Goal: Information Seeking & Learning: Learn about a topic

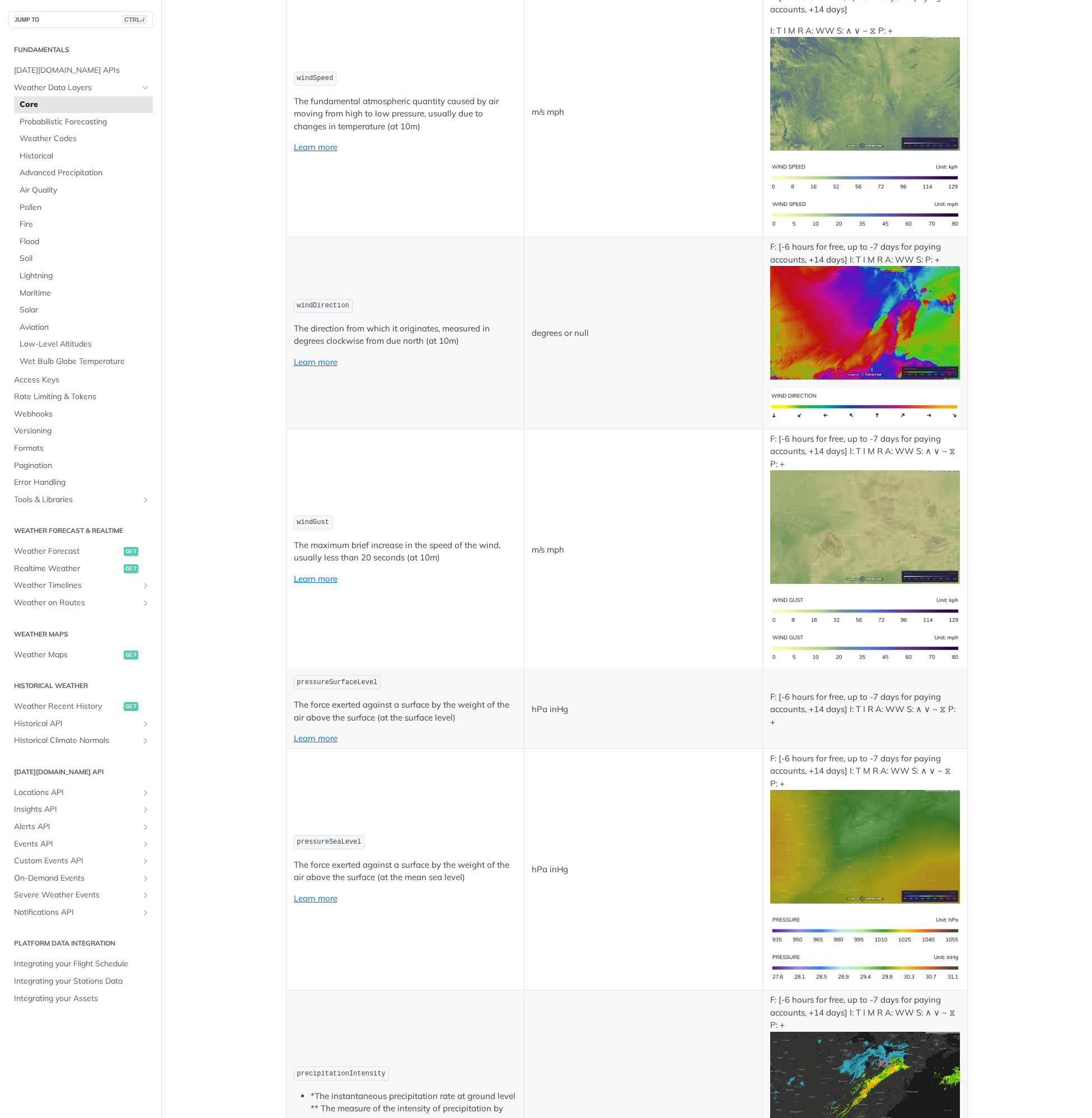
scroll to position [1064, 0]
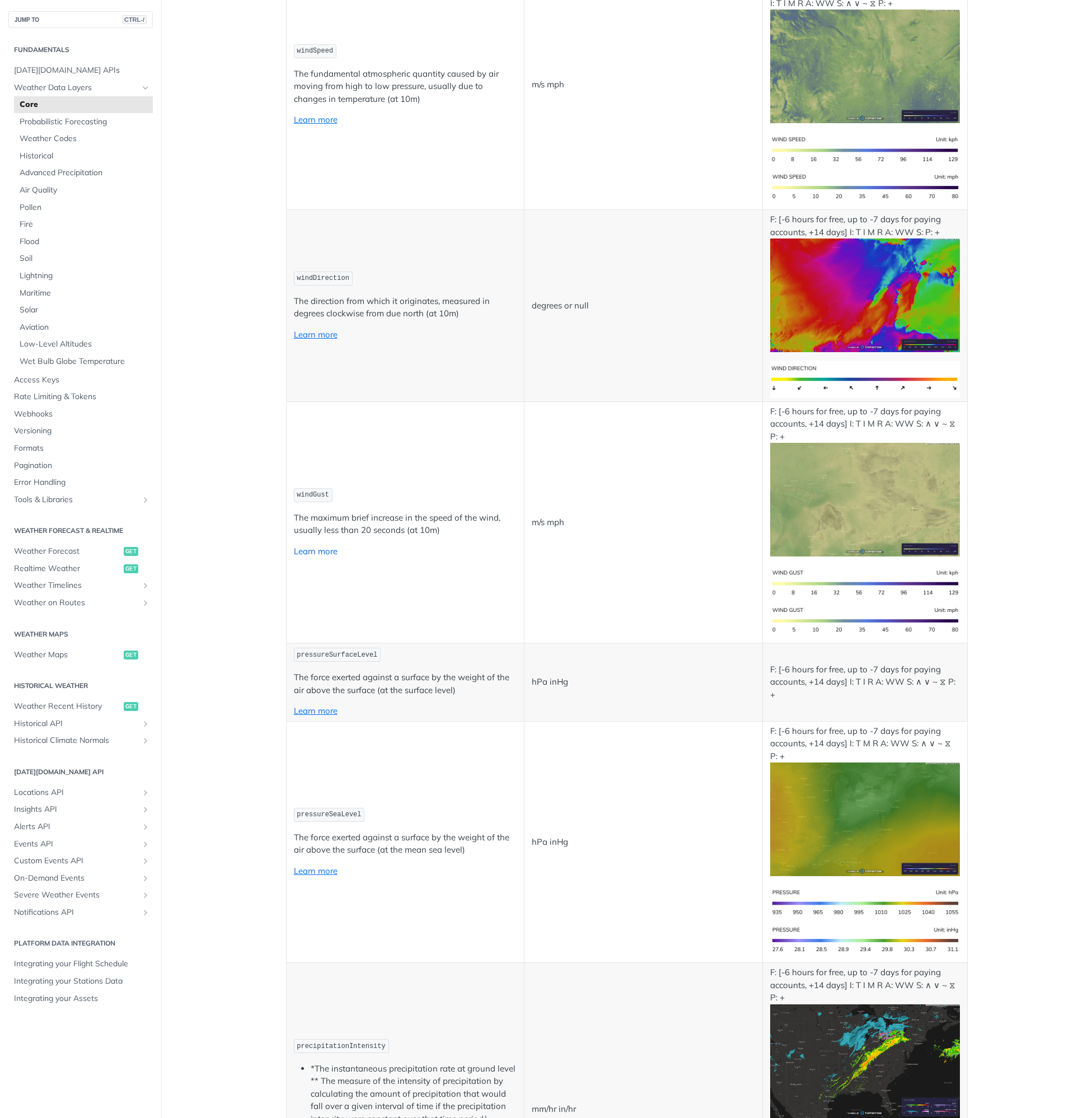
click at [315, 552] on link "Learn more" at bounding box center [315, 551] width 44 height 11
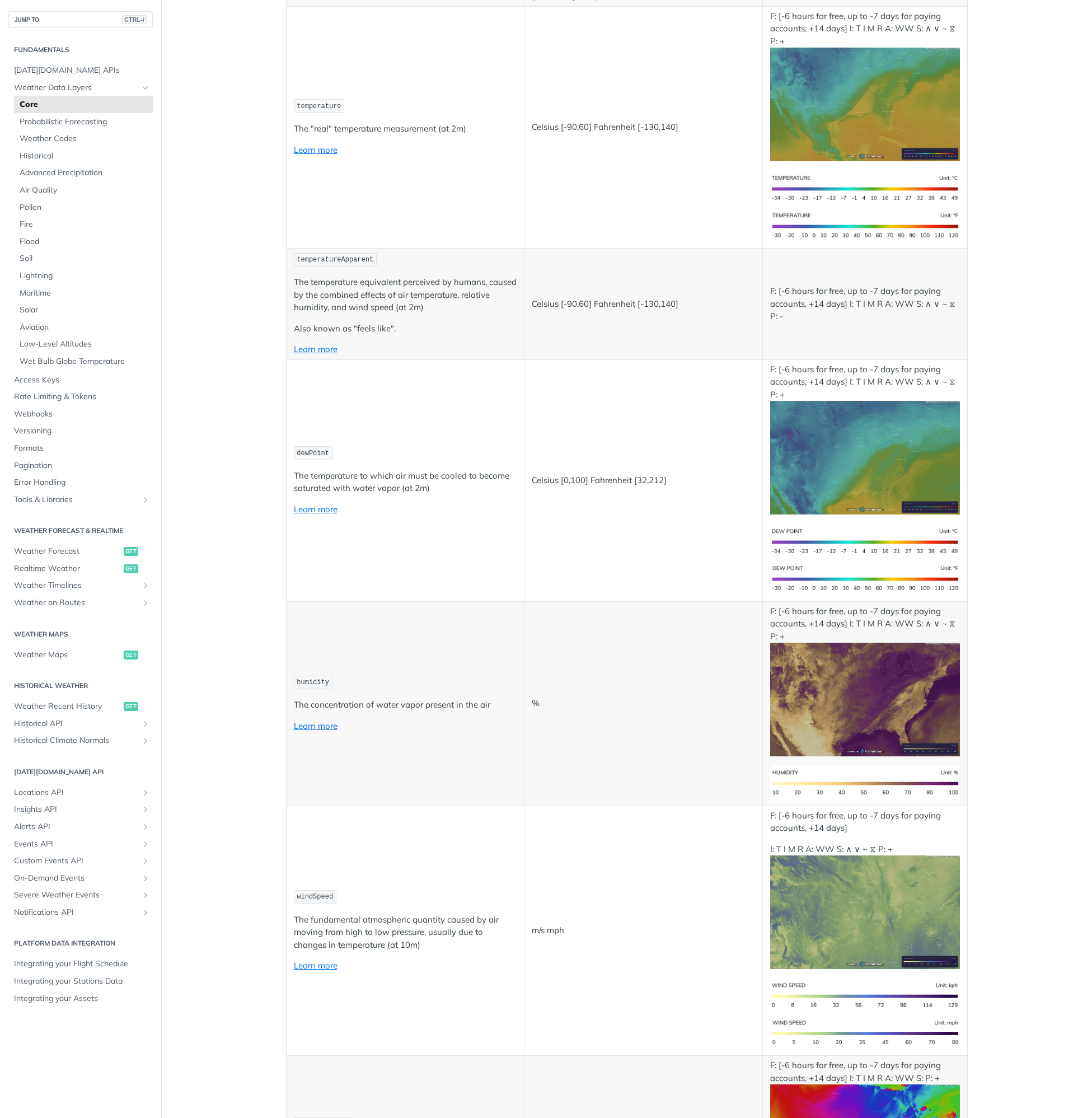
scroll to position [0, 0]
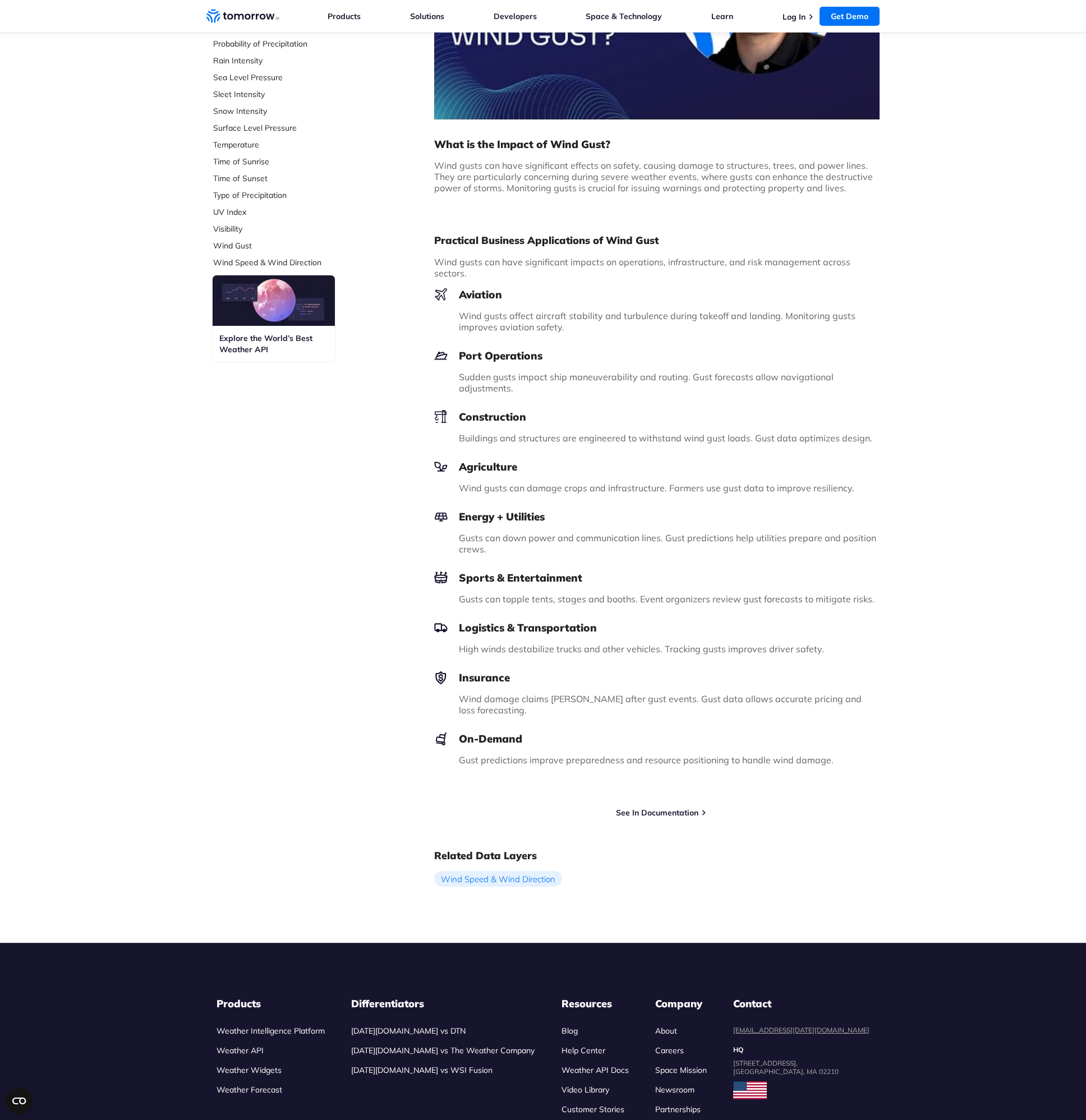
scroll to position [448, 0]
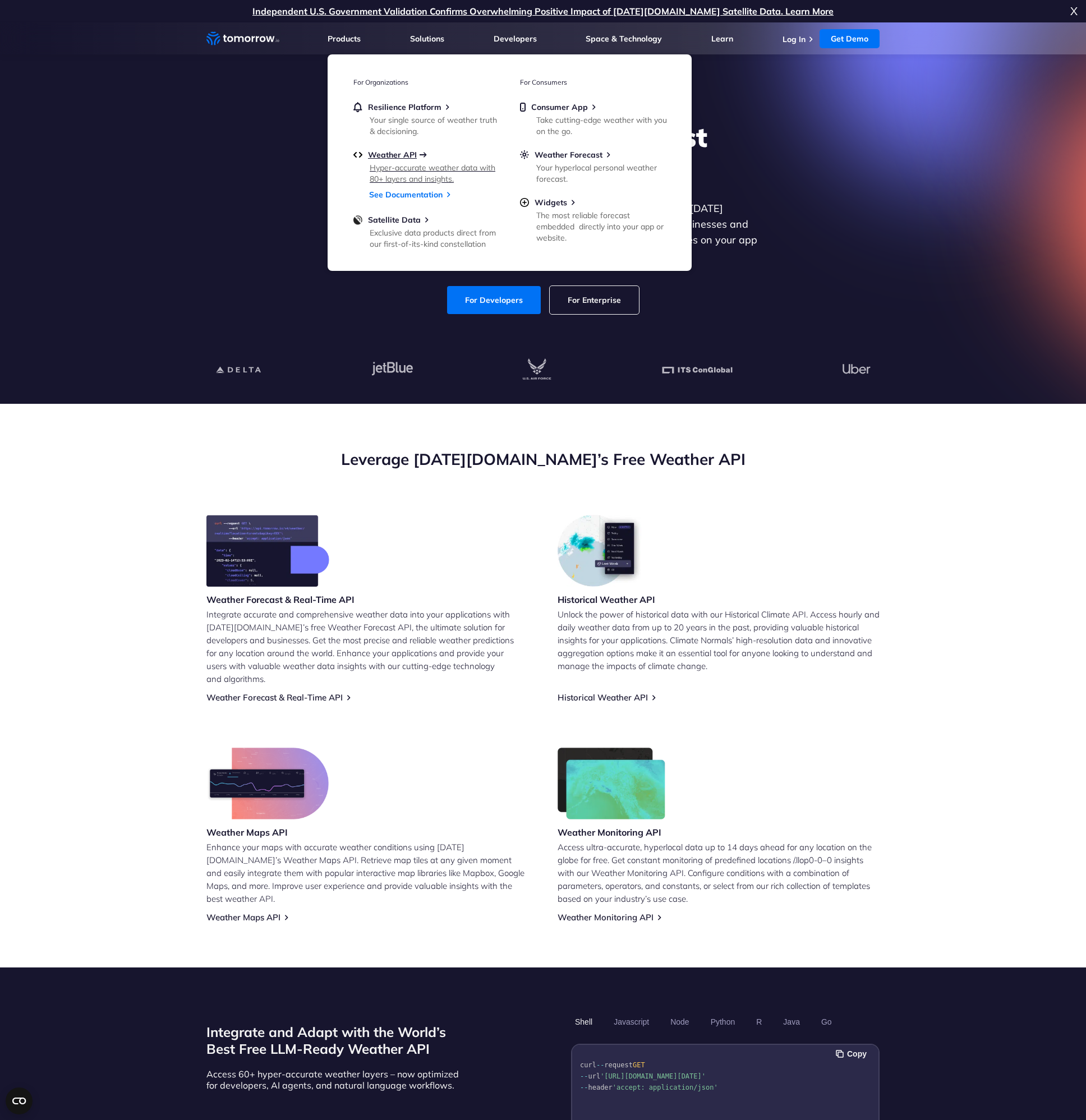
click at [398, 157] on span "Weather API" at bounding box center [392, 155] width 49 height 10
click at [387, 190] on link "See Documentation" at bounding box center [405, 194] width 73 height 10
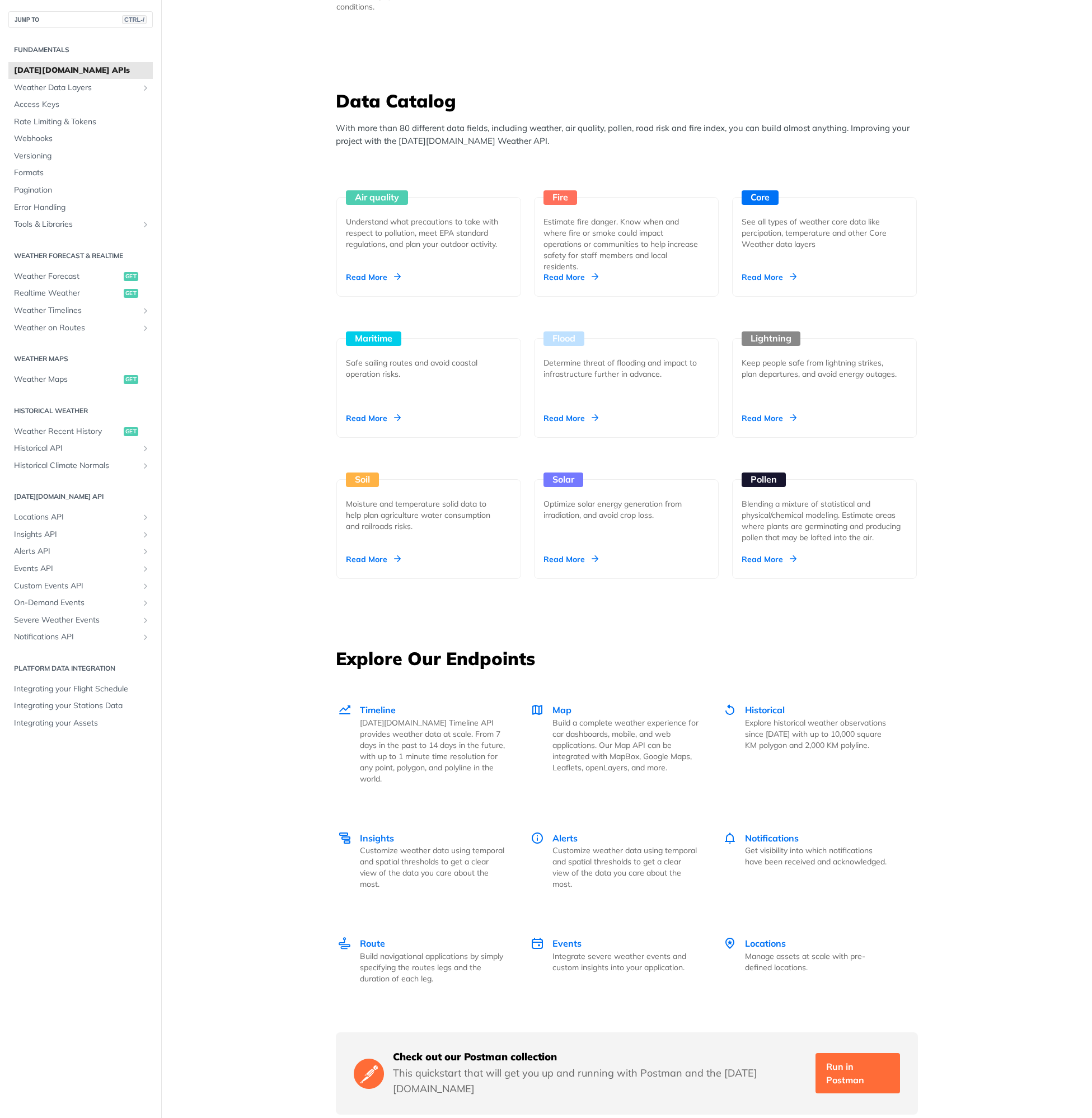
scroll to position [647, 0]
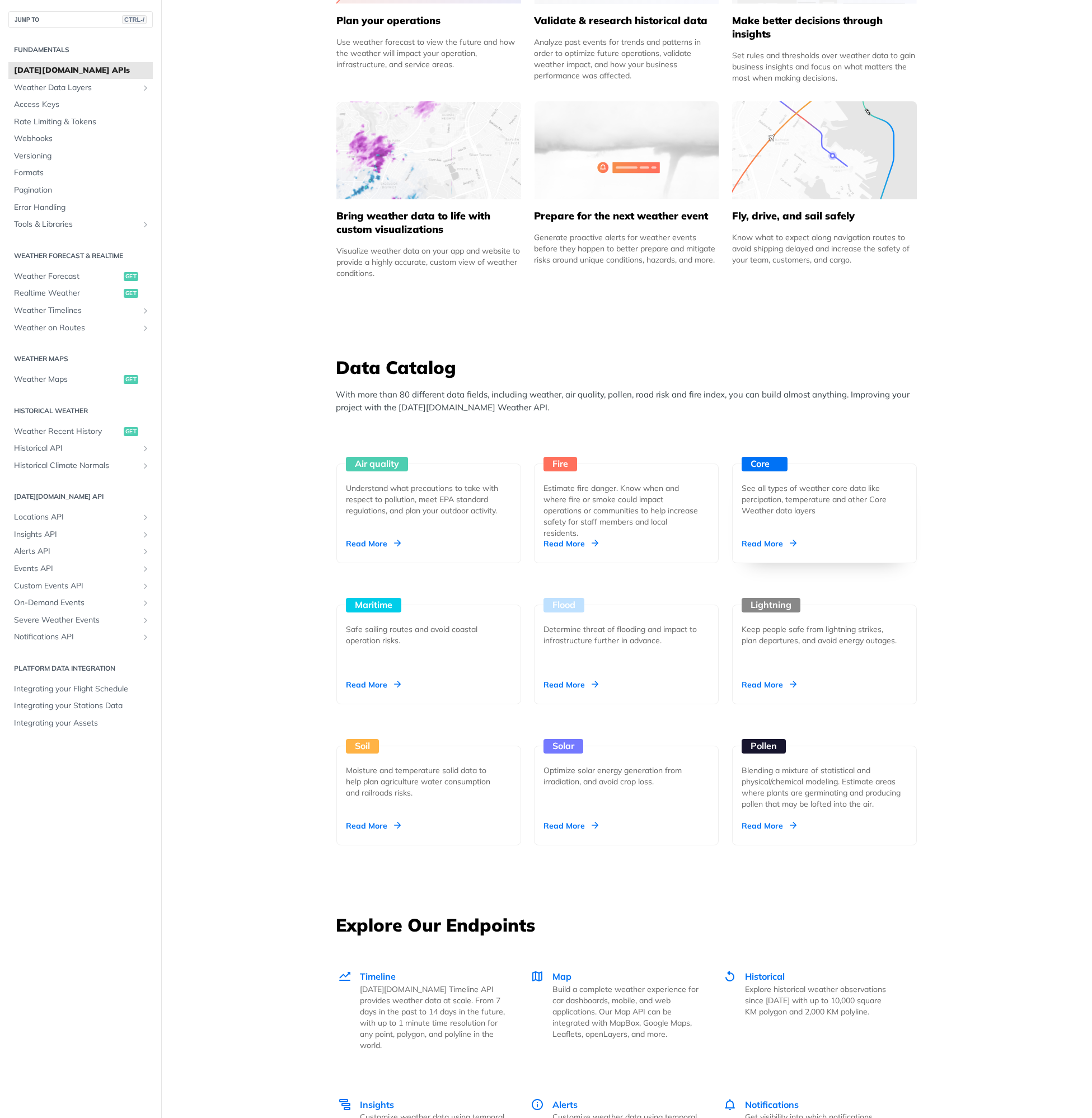
click at [759, 540] on div "Read More" at bounding box center [769, 544] width 55 height 11
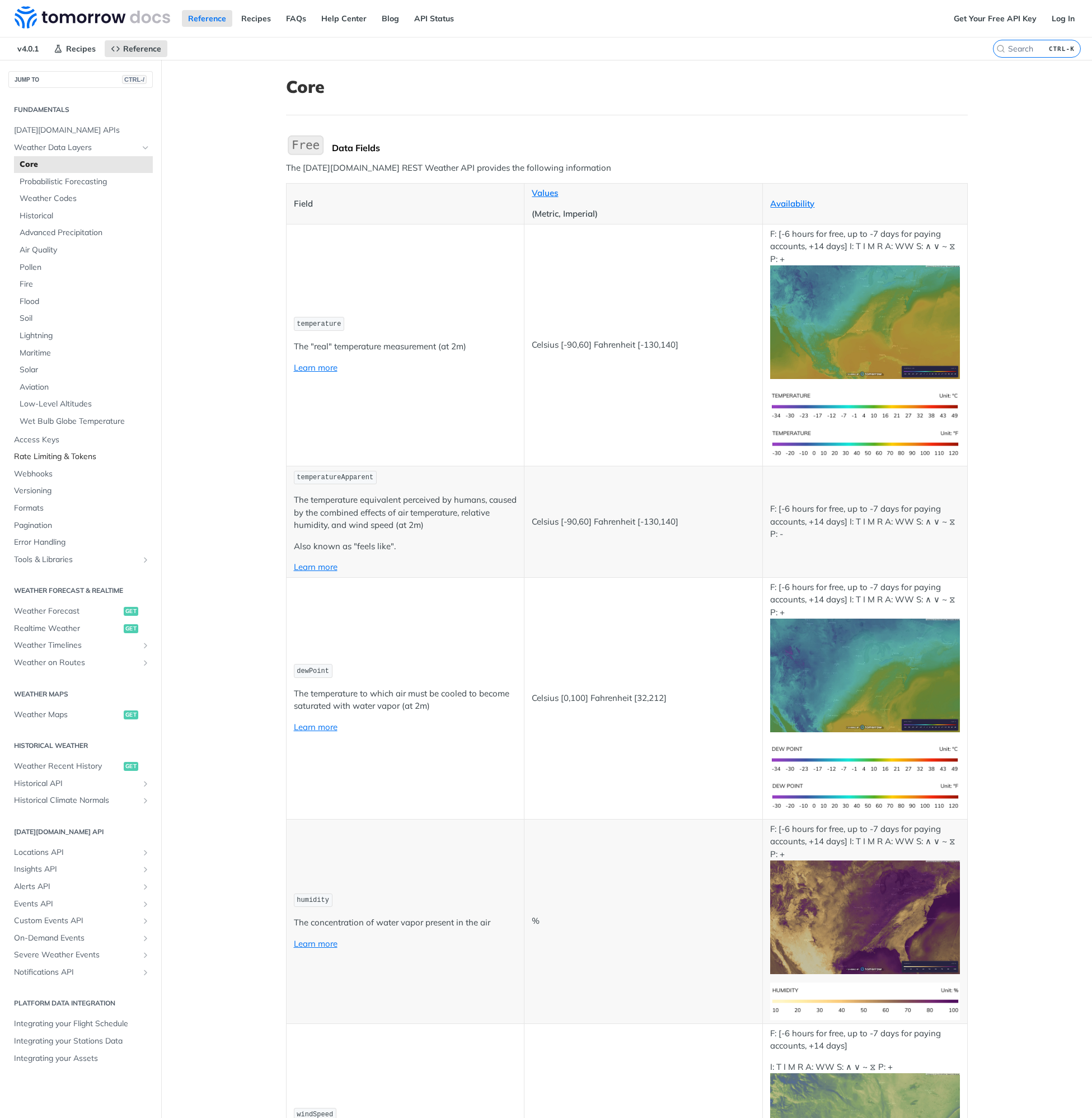
click at [85, 455] on span "Rate Limiting & Tokens" at bounding box center [82, 456] width 136 height 11
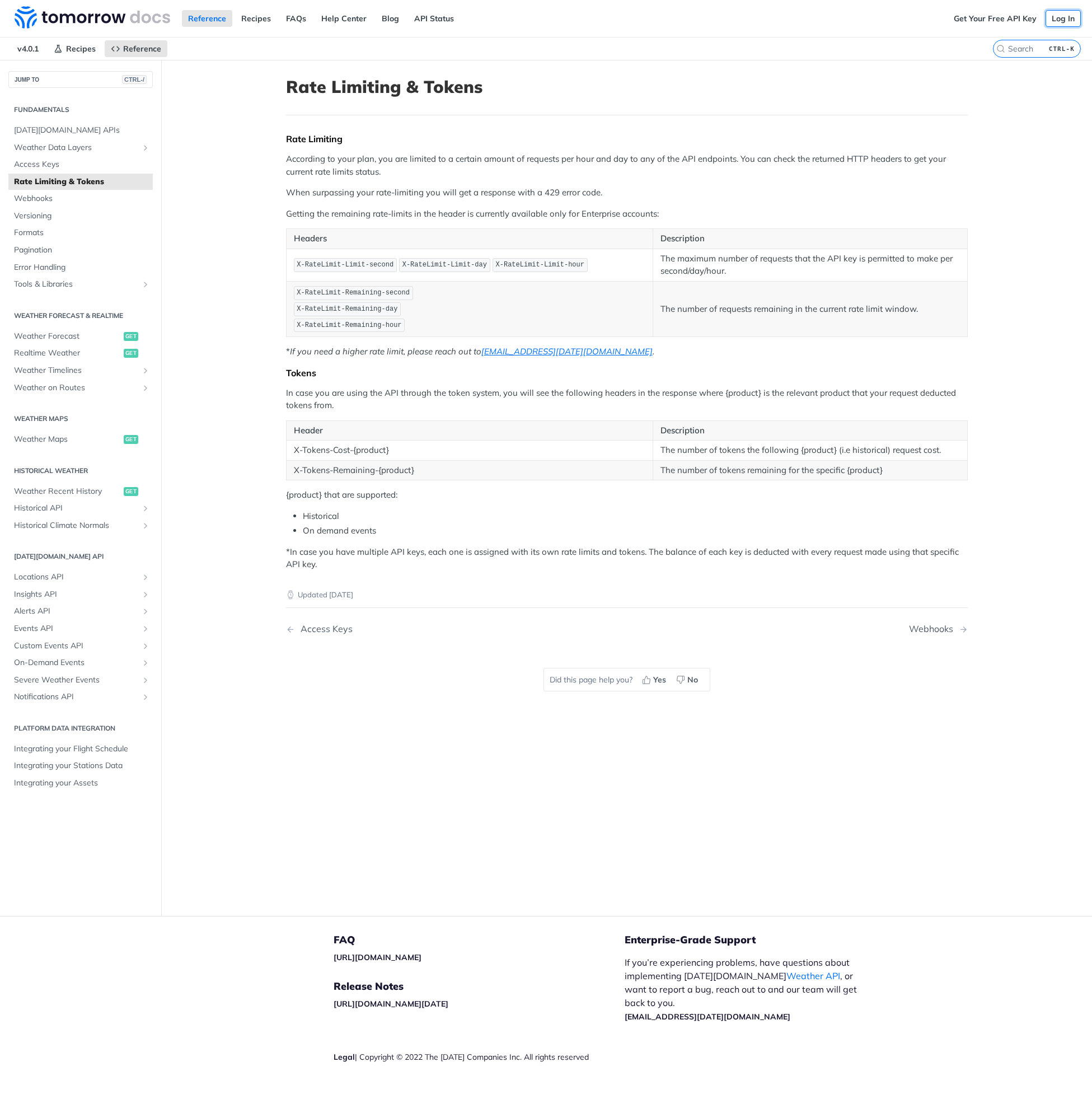
click at [1068, 19] on link "Log In" at bounding box center [1062, 18] width 36 height 17
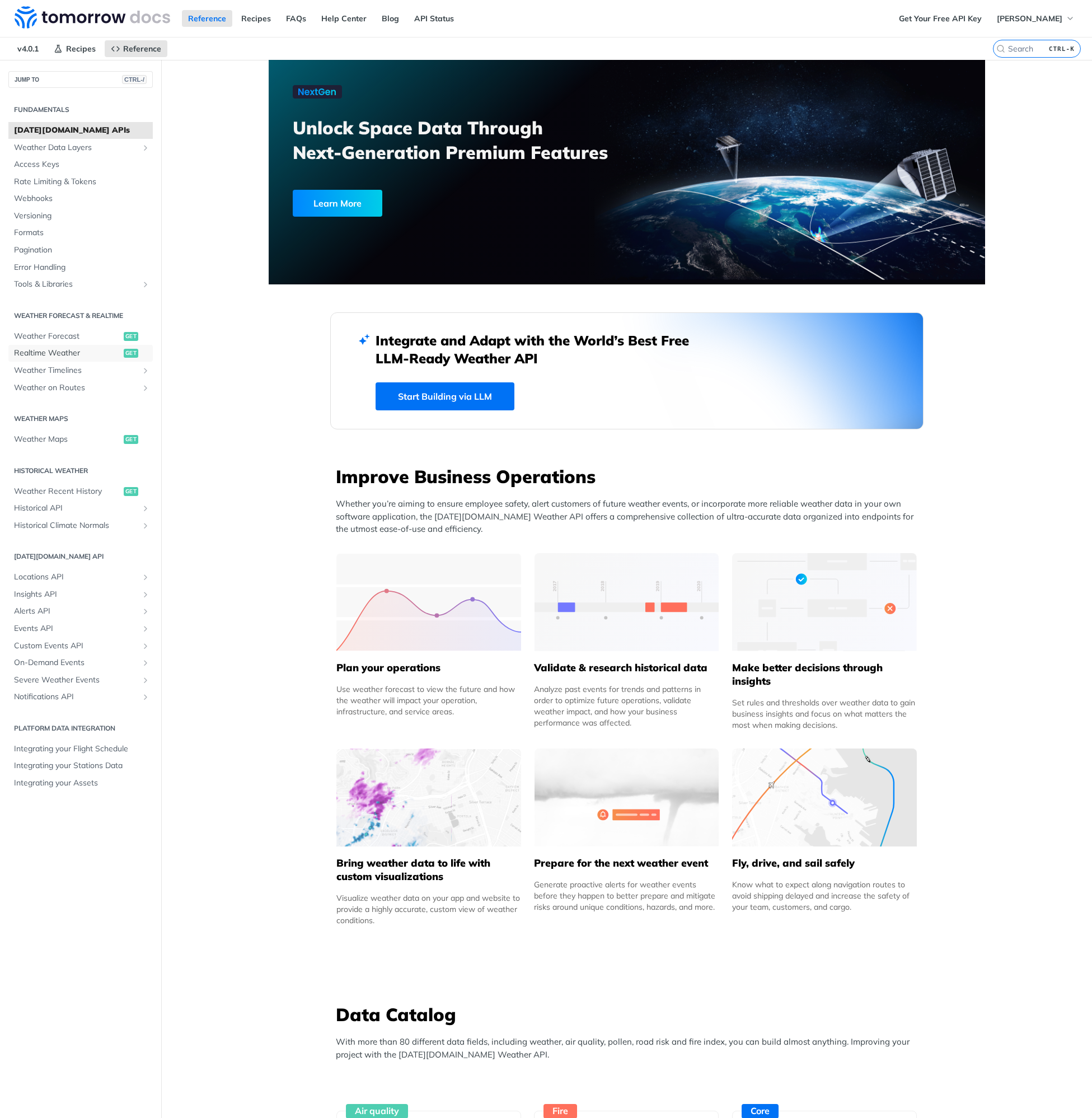
drag, startPoint x: 57, startPoint y: 353, endPoint x: 240, endPoint y: 523, distance: 249.8
click at [57, 353] on span "Realtime Weather" at bounding box center [67, 353] width 107 height 11
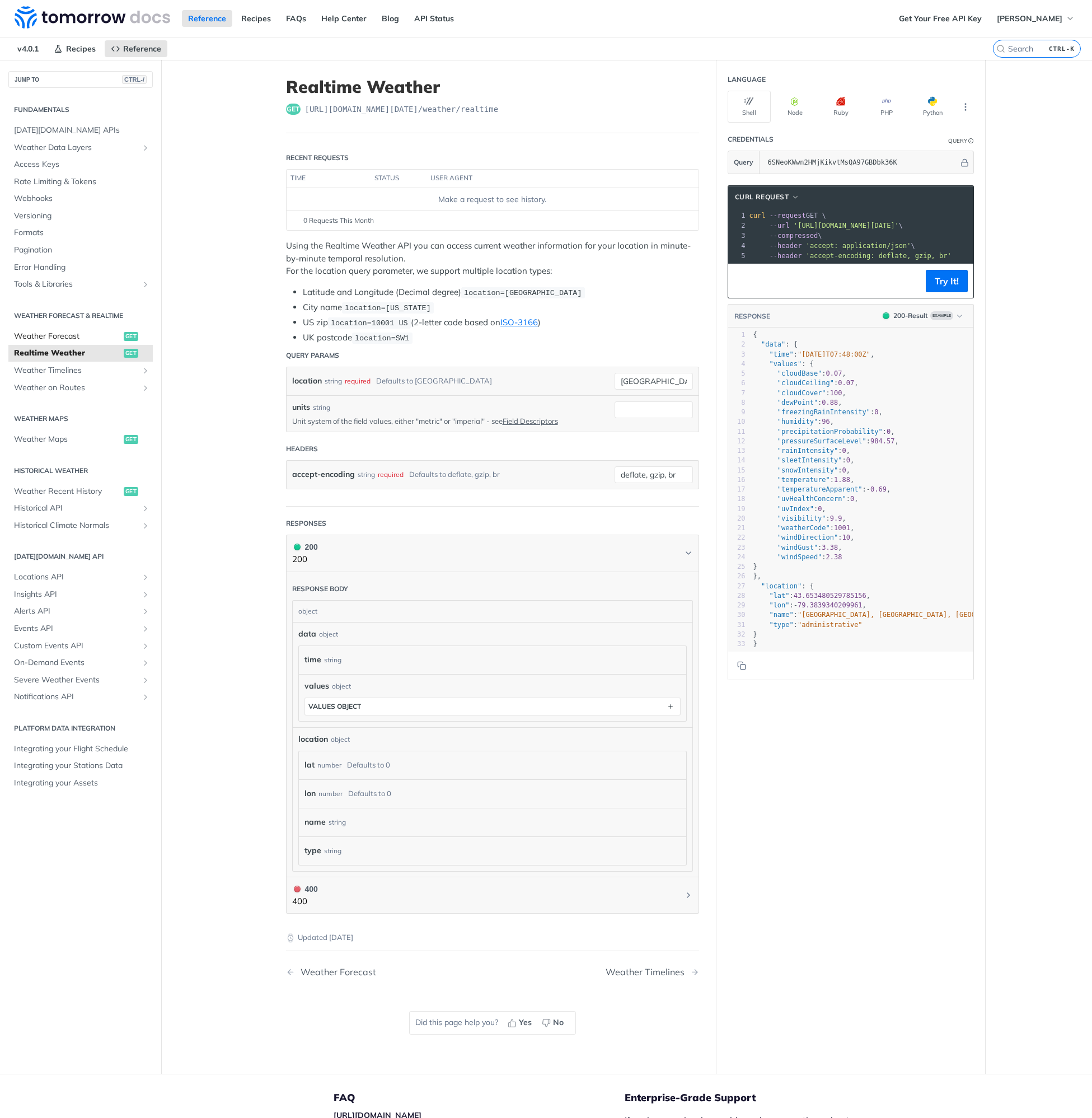
click at [66, 333] on span "Weather Forecast" at bounding box center [67, 336] width 107 height 11
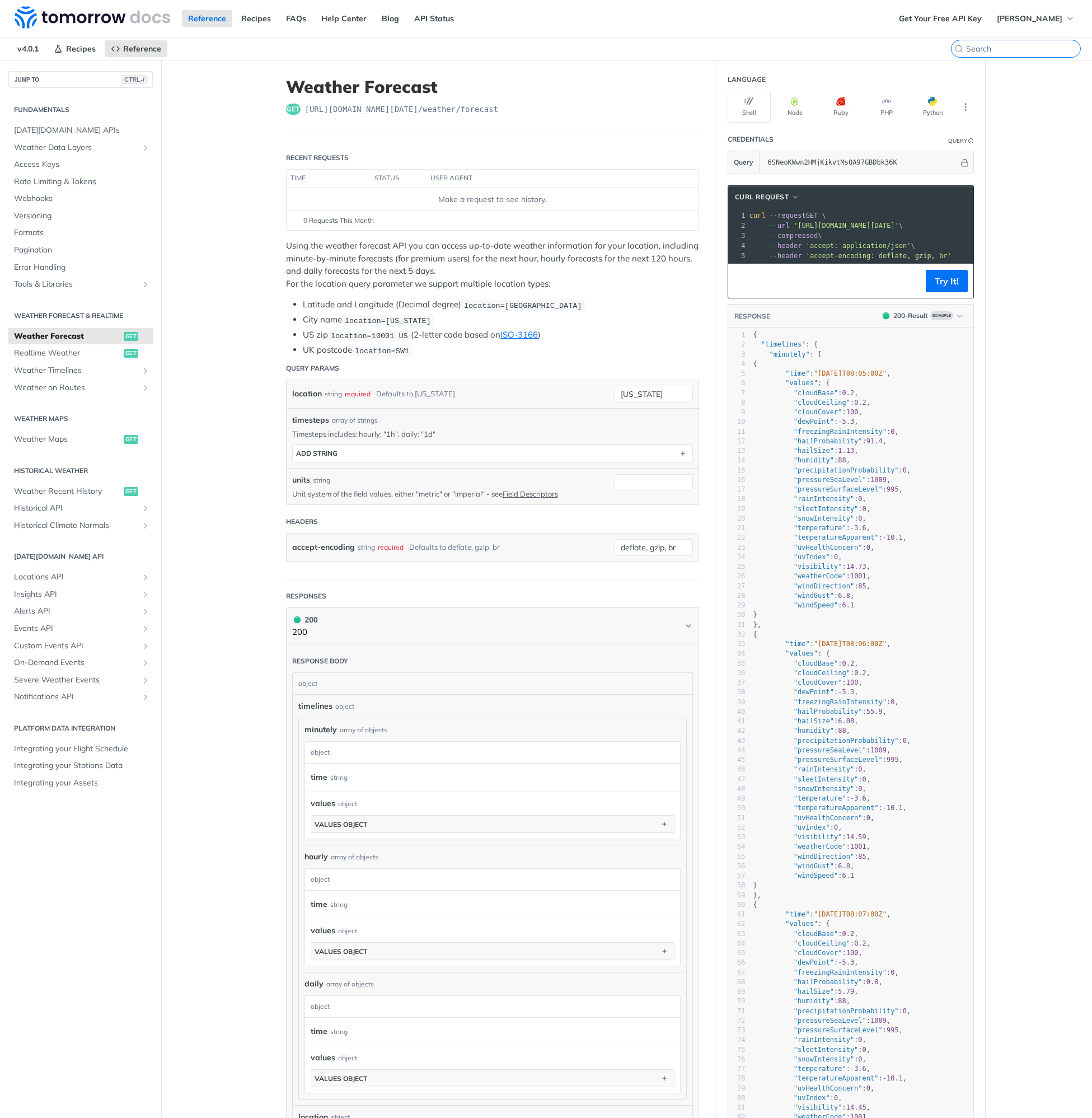
click at [1020, 48] on input "CTRL-K" at bounding box center [1023, 48] width 114 height 10
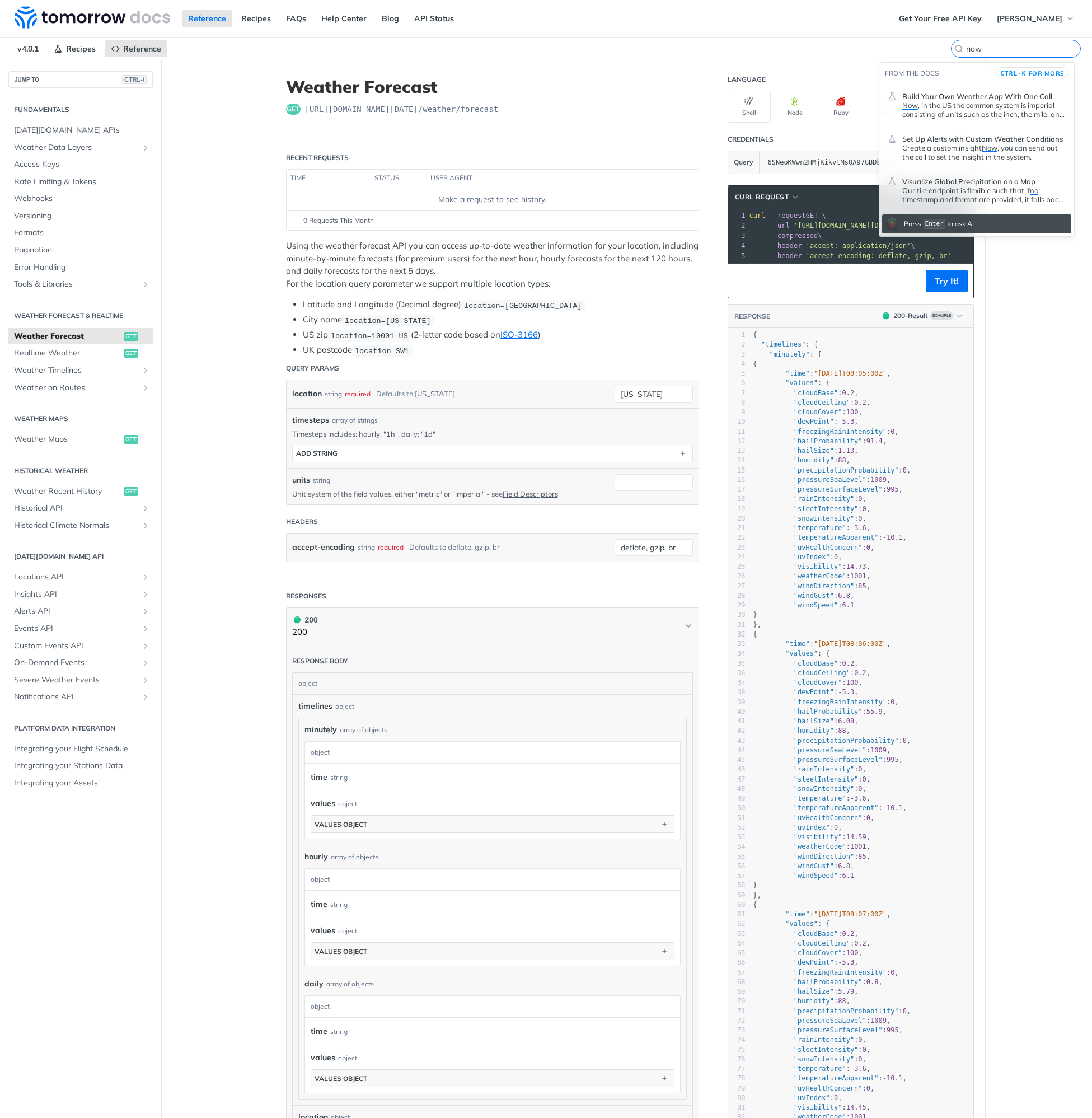
type input "now"
click at [729, 48] on nav "v4.0.1 Recipes Reference" at bounding box center [496, 48] width 993 height 22
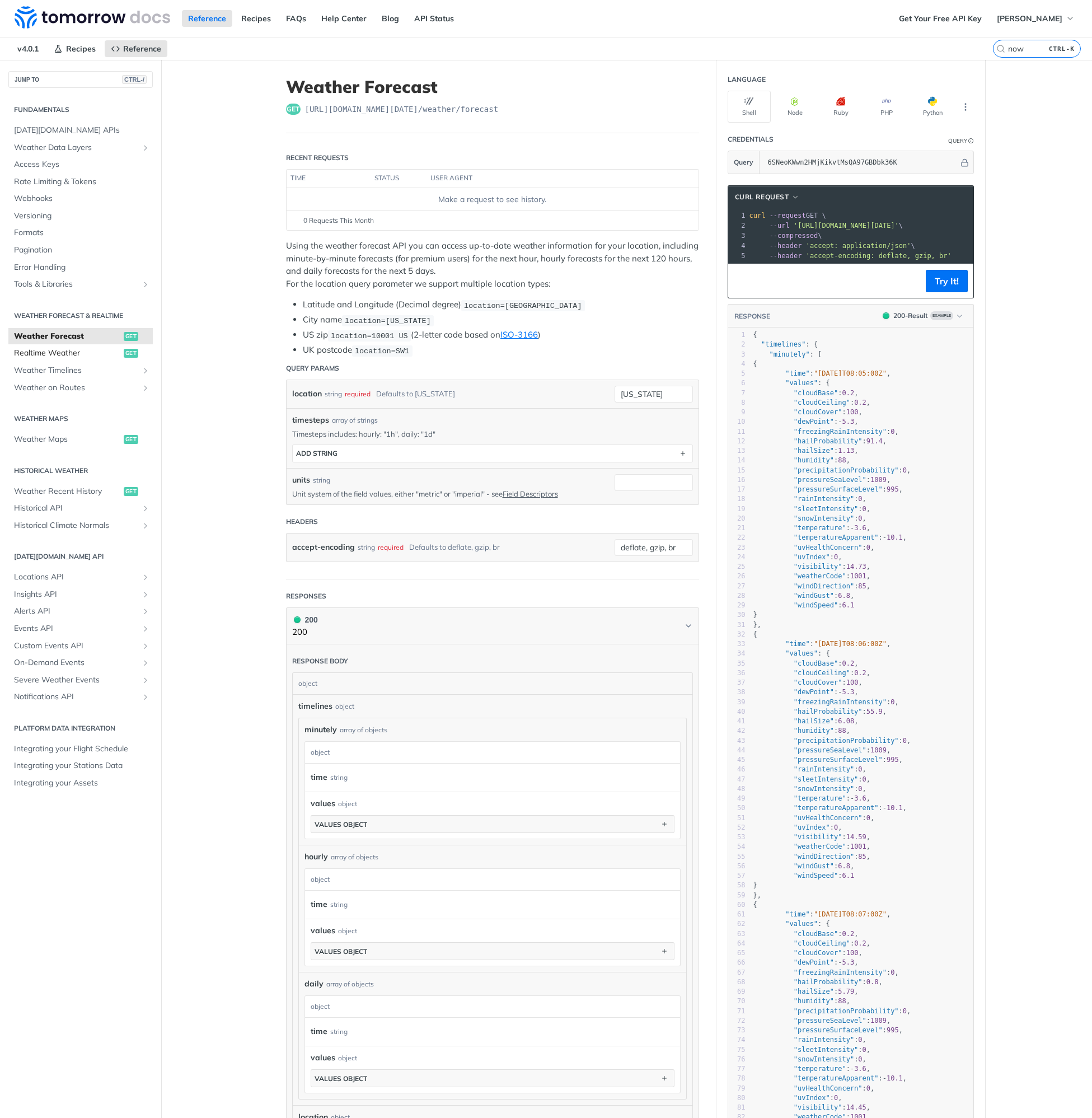
click at [45, 352] on span "Realtime Weather" at bounding box center [67, 353] width 107 height 11
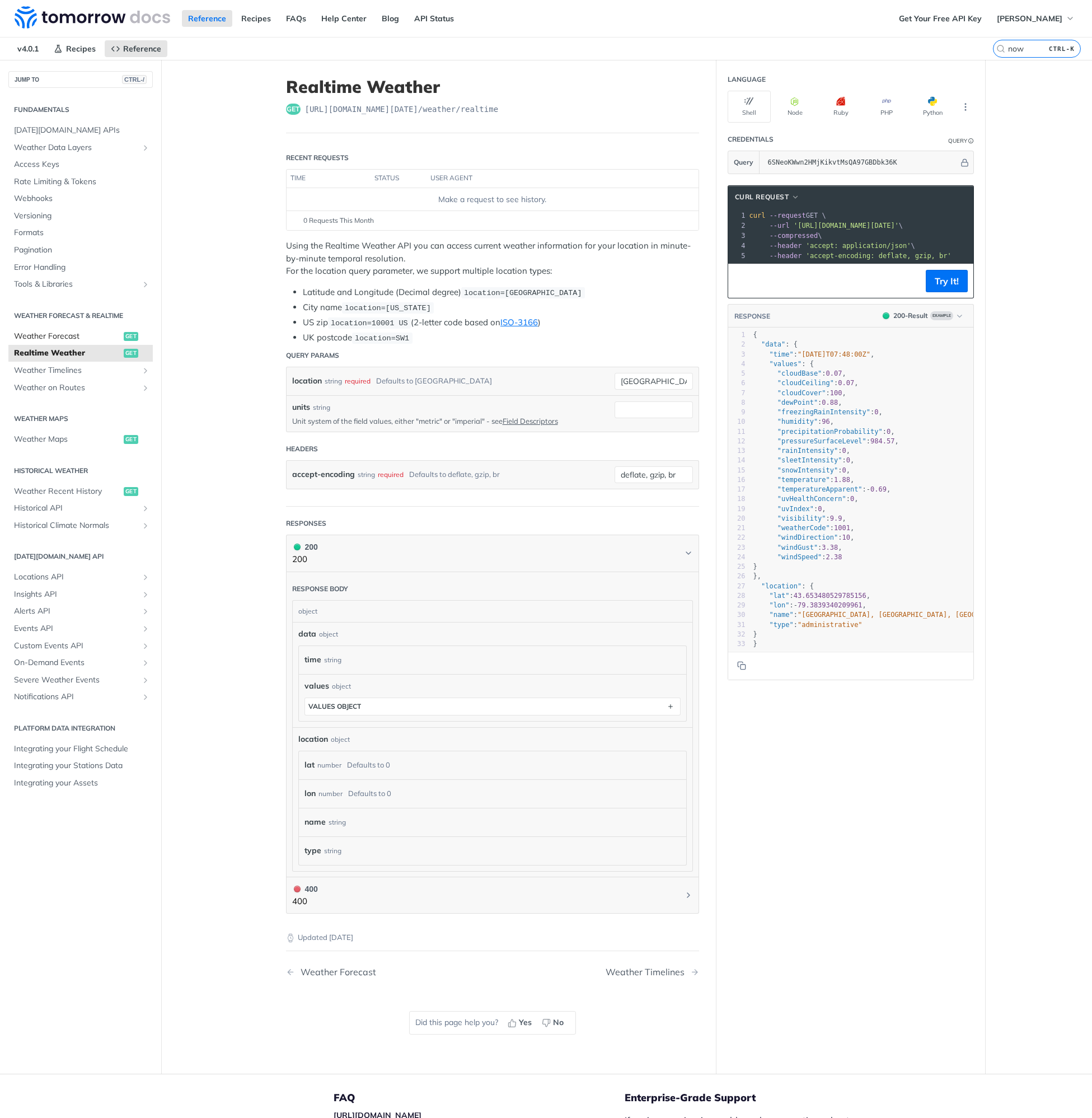
click at [39, 334] on span "Weather Forecast" at bounding box center [67, 336] width 107 height 11
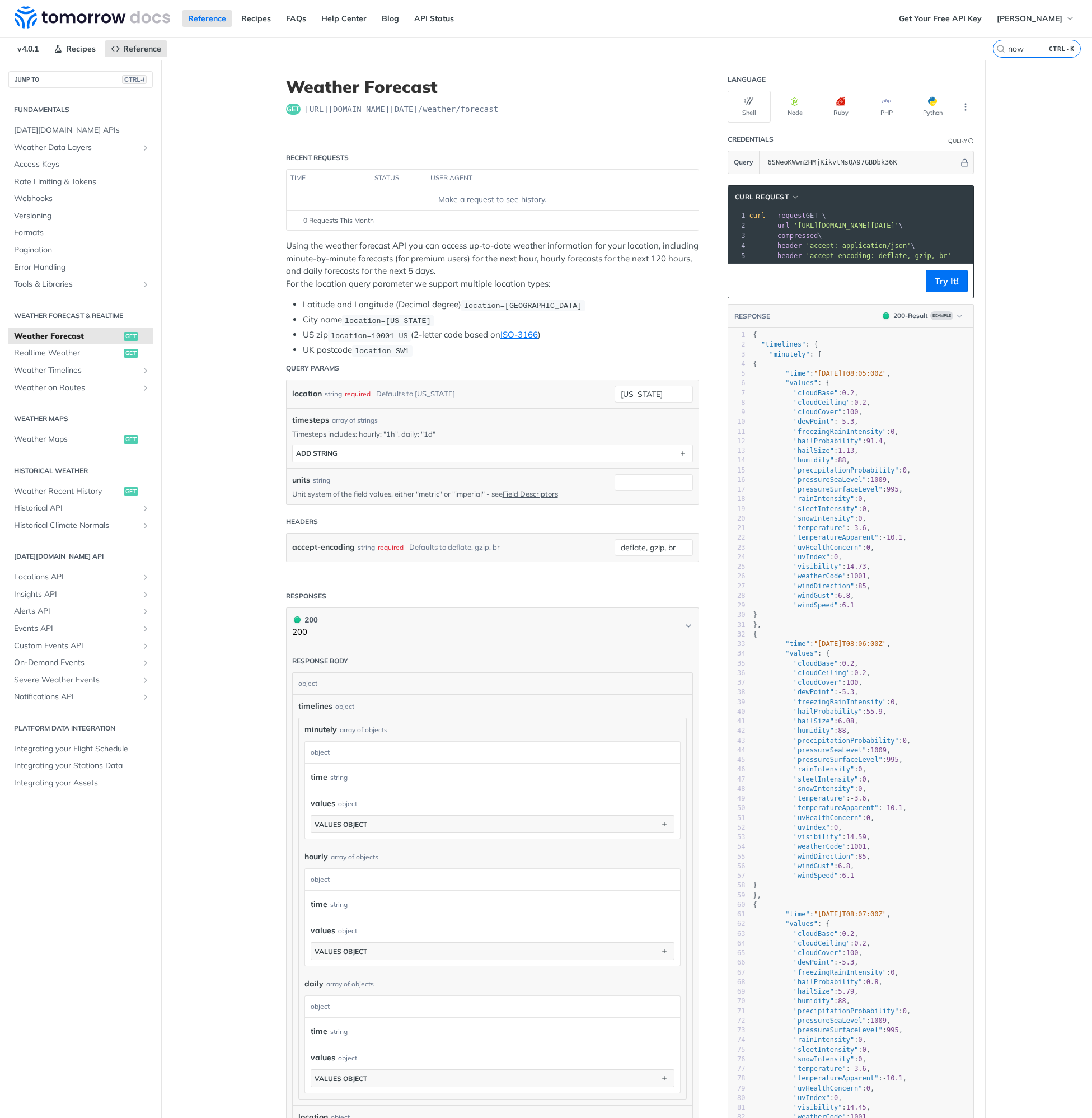
click at [235, 303] on main "JUMP TO CTRL-/ Fundamentals Tomorrow.io APIs Weather Data Layers Core Probabili…" at bounding box center [546, 756] width 1092 height 1392
click at [41, 349] on span "Realtime Weather" at bounding box center [67, 353] width 107 height 11
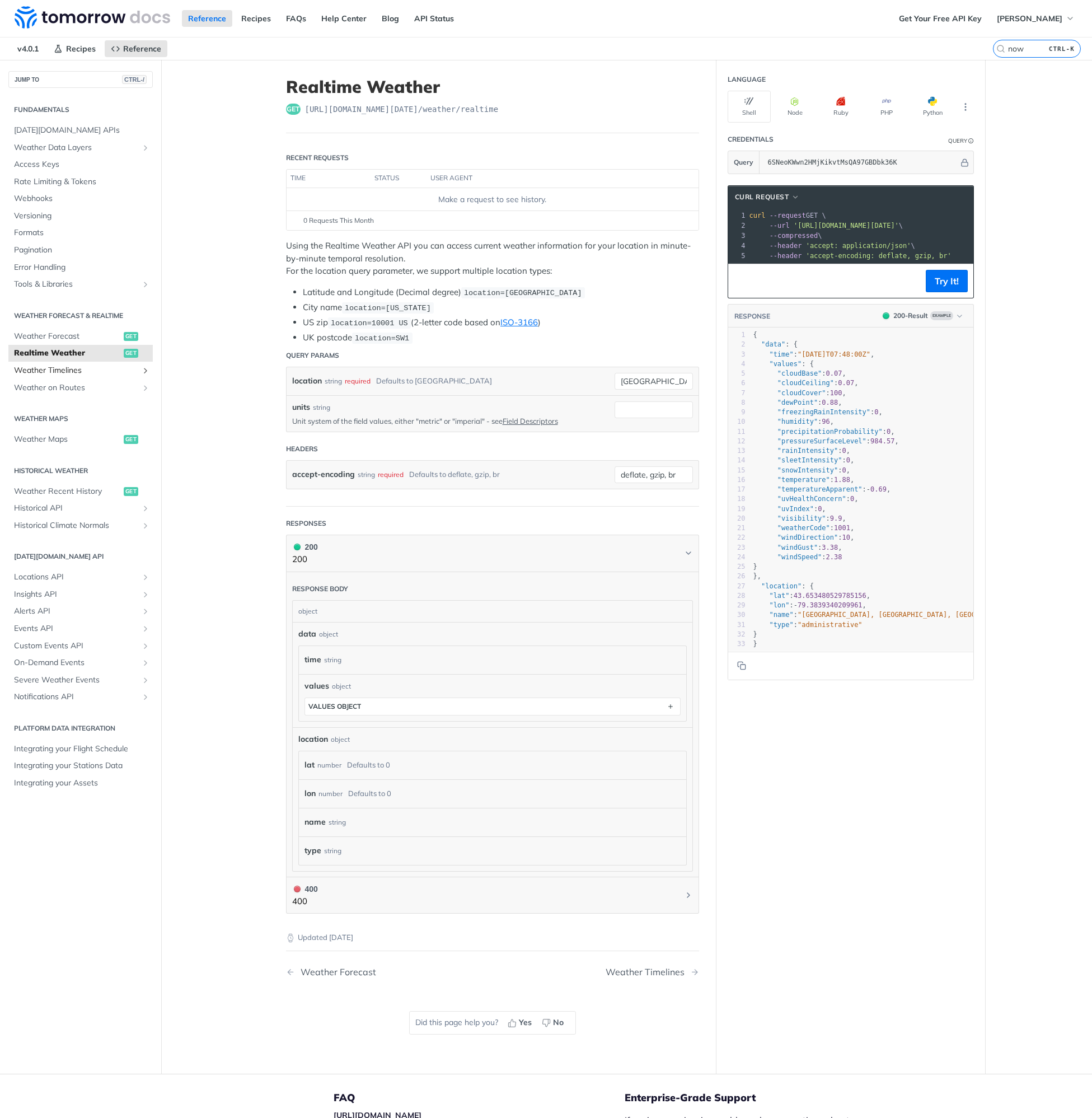
click at [36, 369] on span "Weather Timelines" at bounding box center [76, 370] width 124 height 11
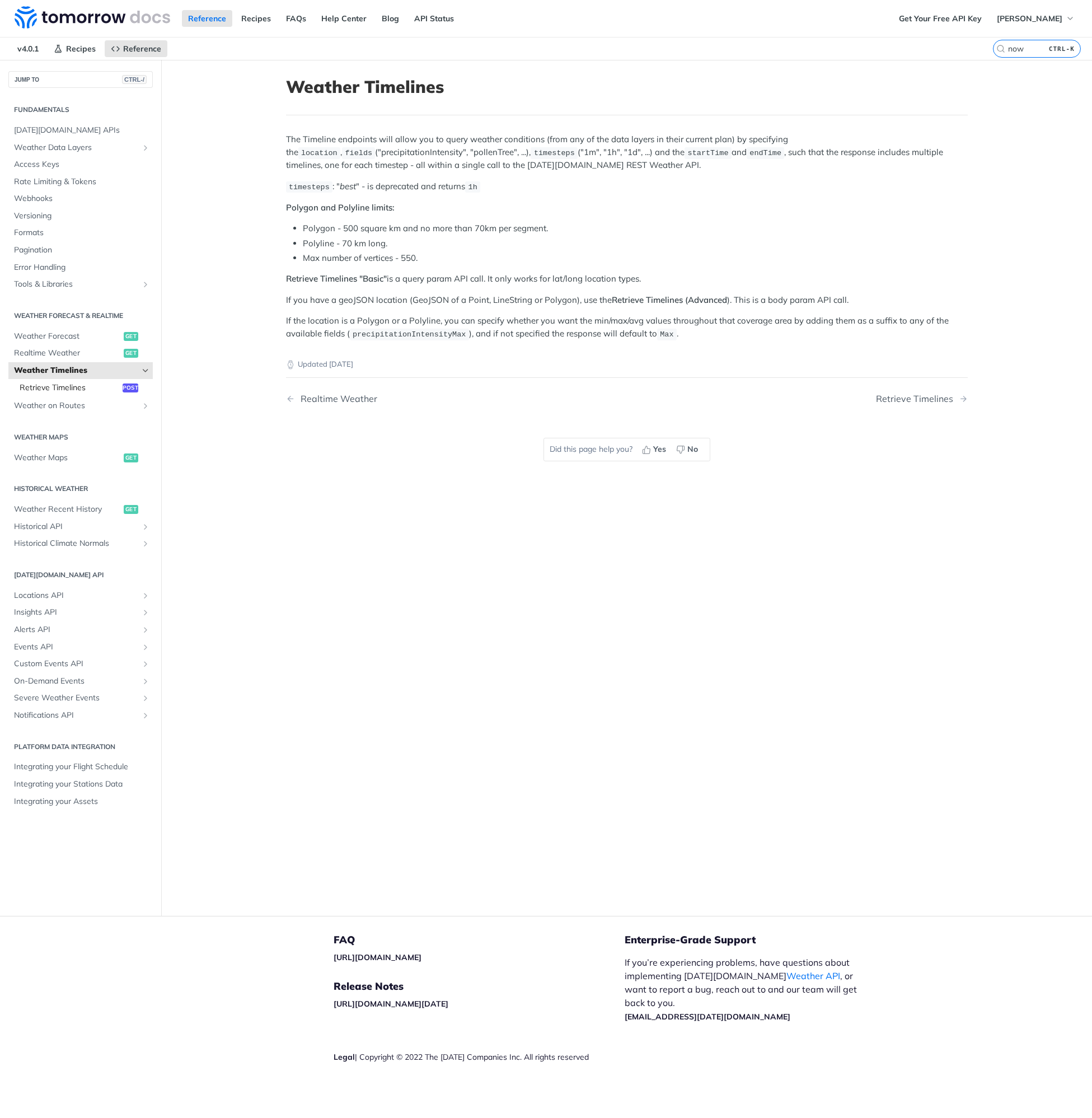
click at [73, 383] on span "Retrieve Timelines" at bounding box center [69, 388] width 100 height 11
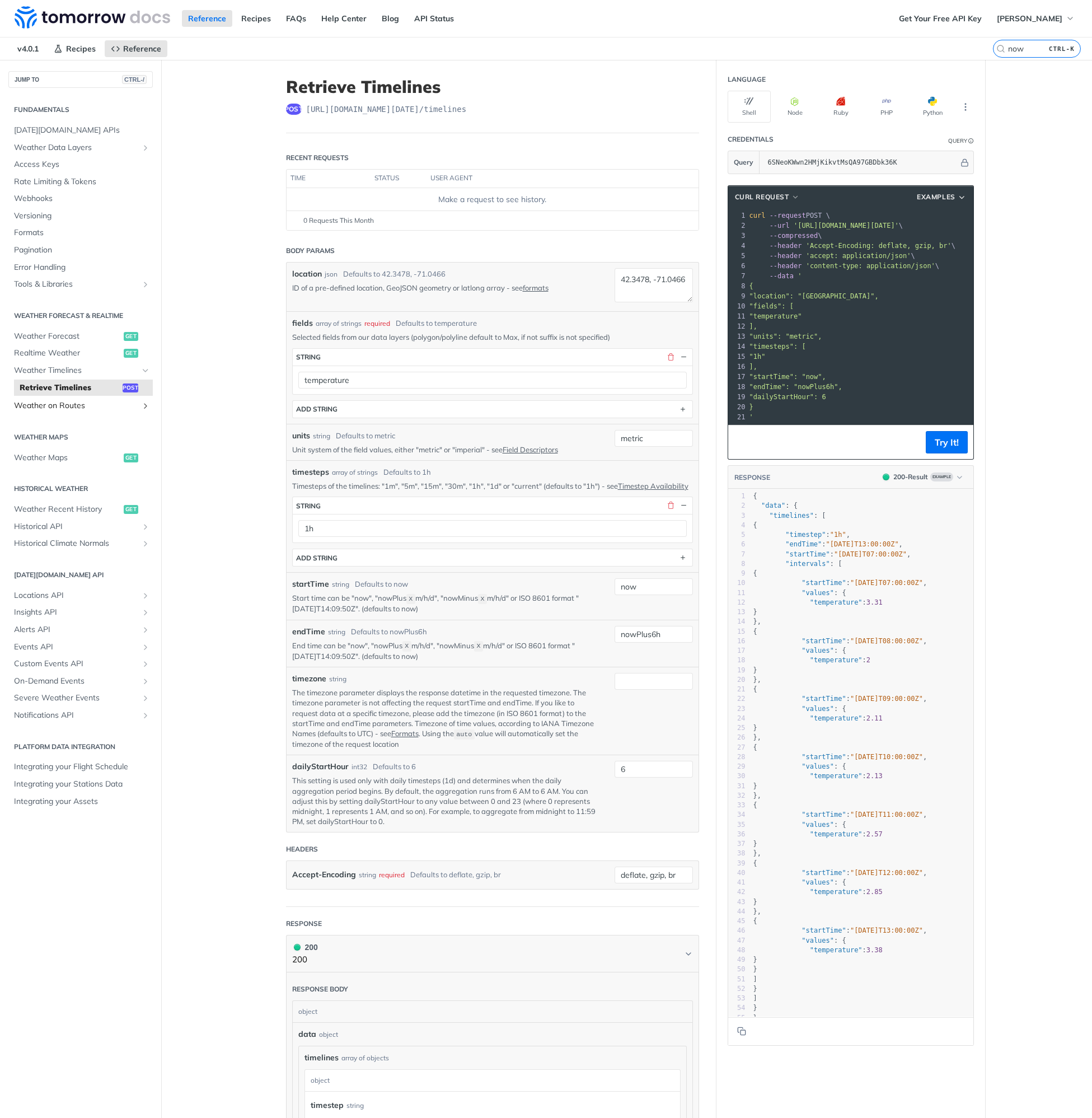
click at [64, 404] on span "Weather on Routes" at bounding box center [76, 406] width 124 height 11
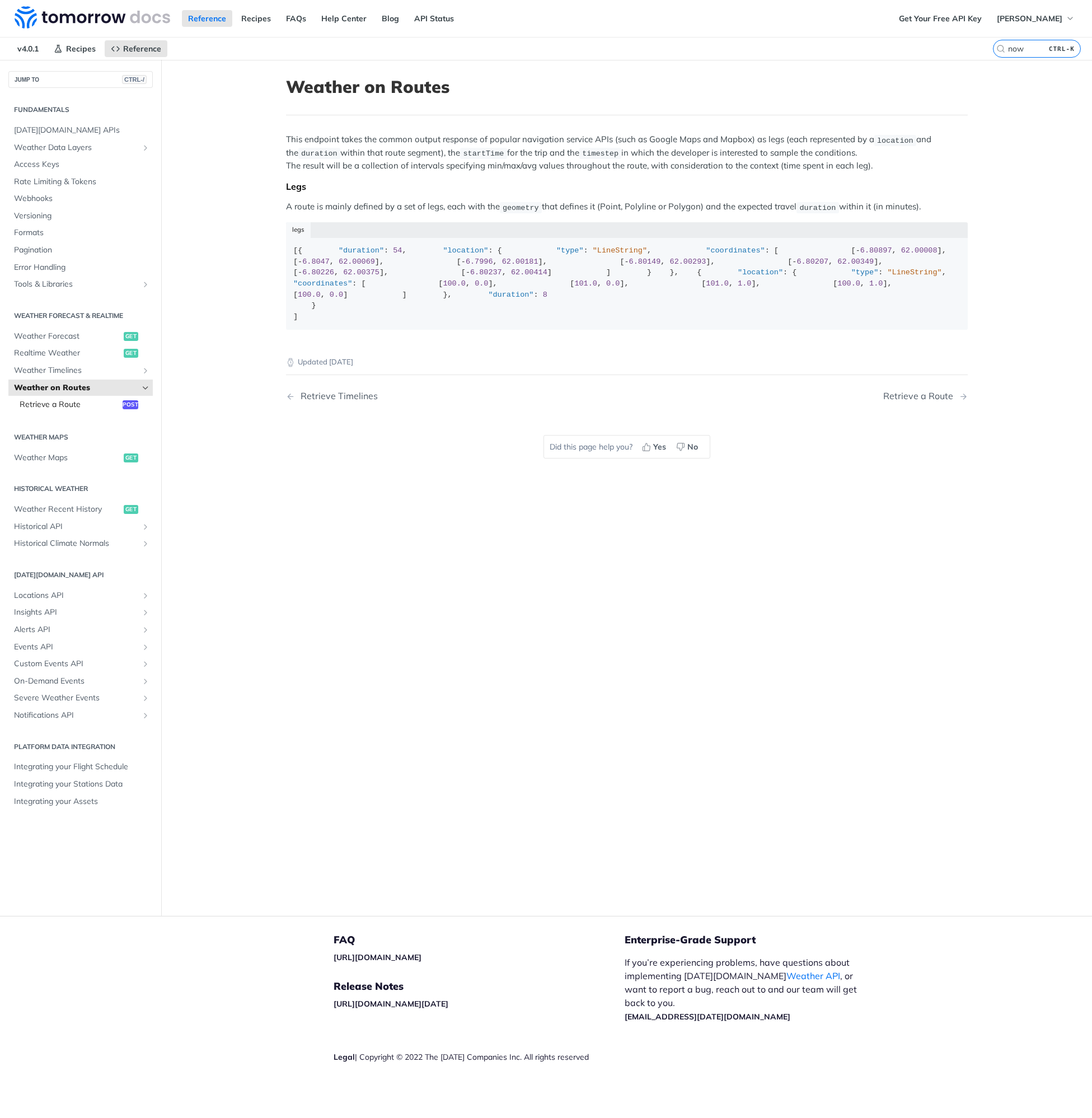
click at [76, 405] on span "Retrieve a Route" at bounding box center [69, 405] width 100 height 11
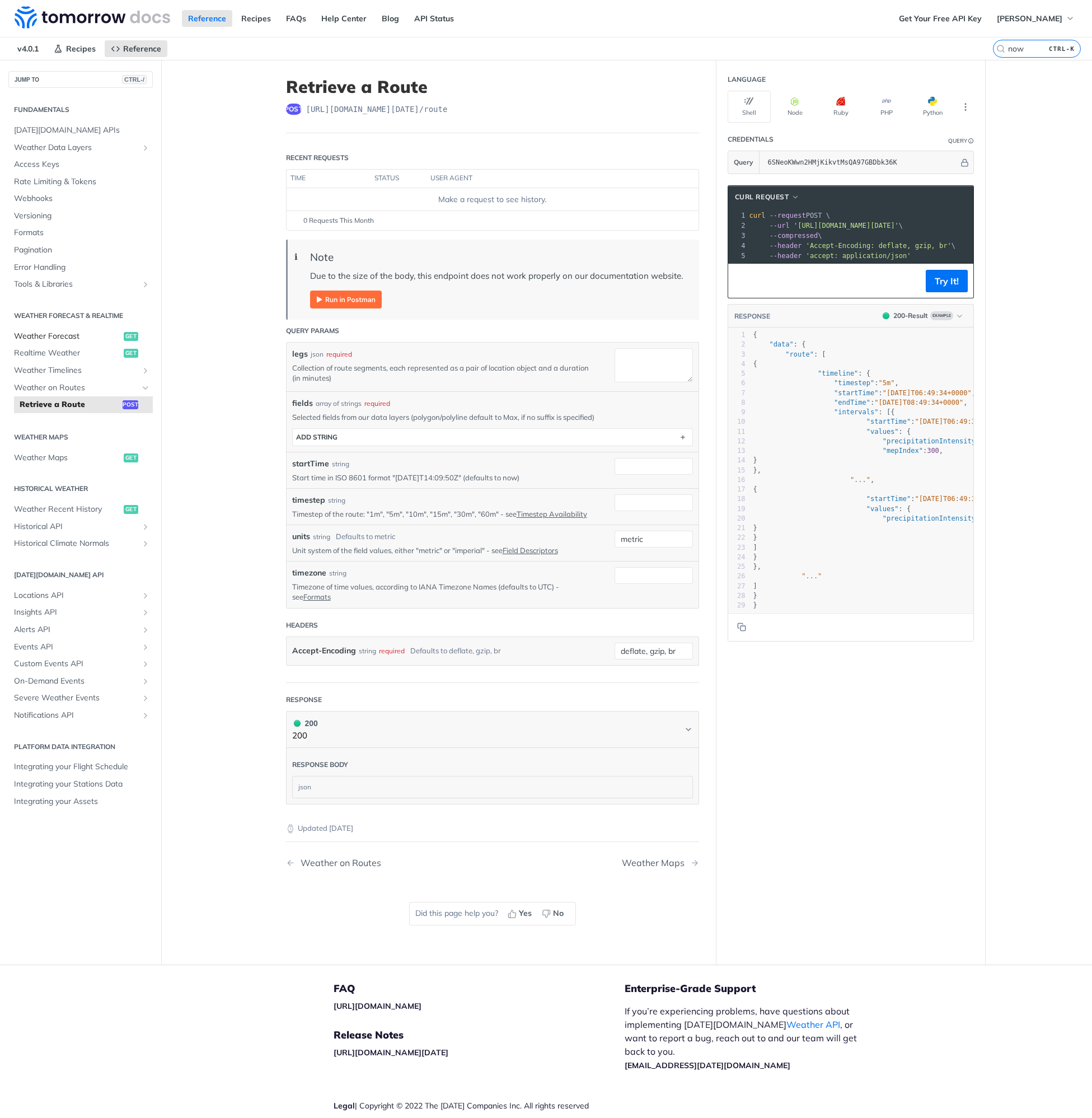
click at [48, 333] on span "Weather Forecast" at bounding box center [67, 336] width 107 height 11
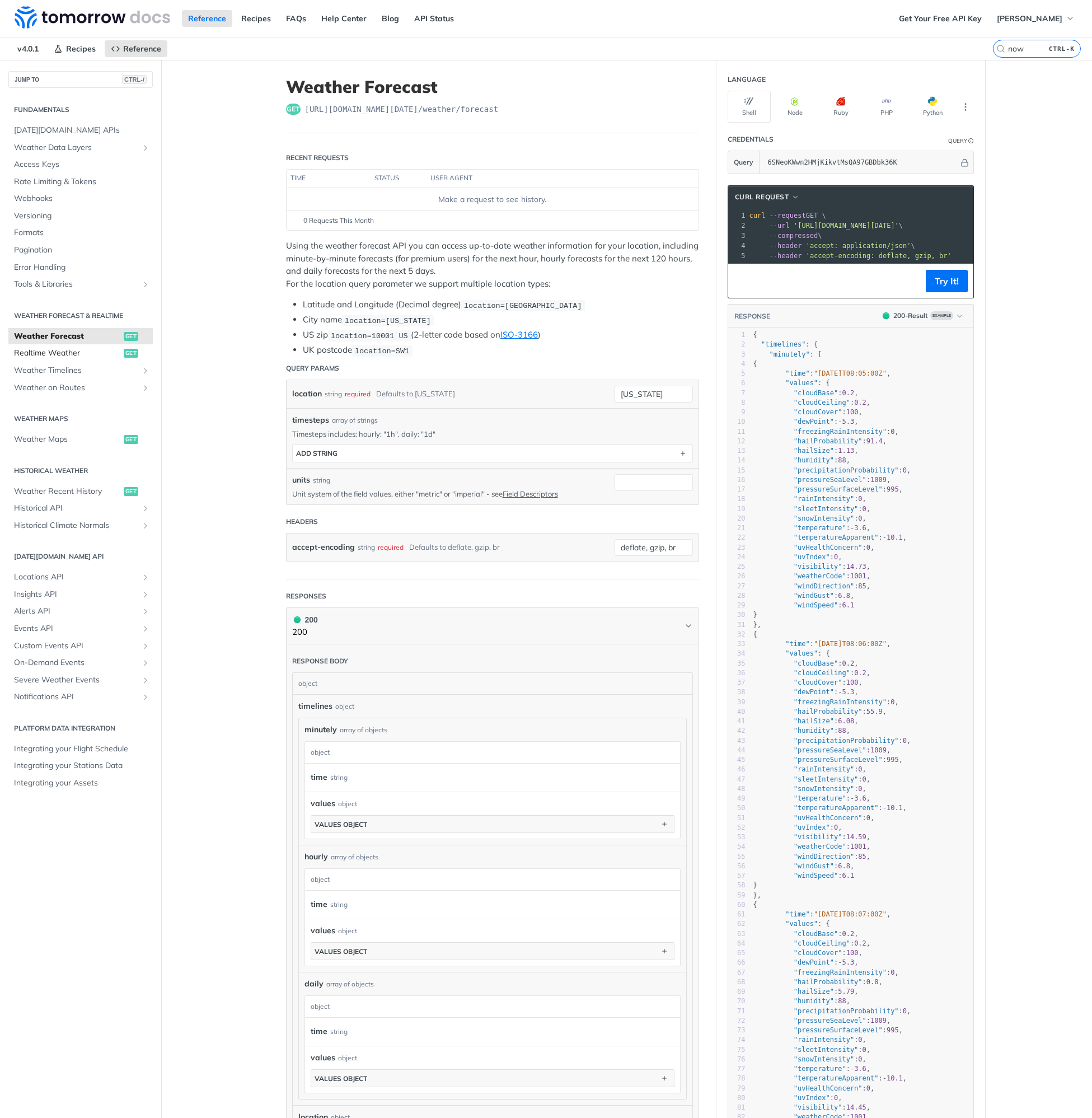
click at [85, 353] on span "Realtime Weather" at bounding box center [67, 353] width 107 height 11
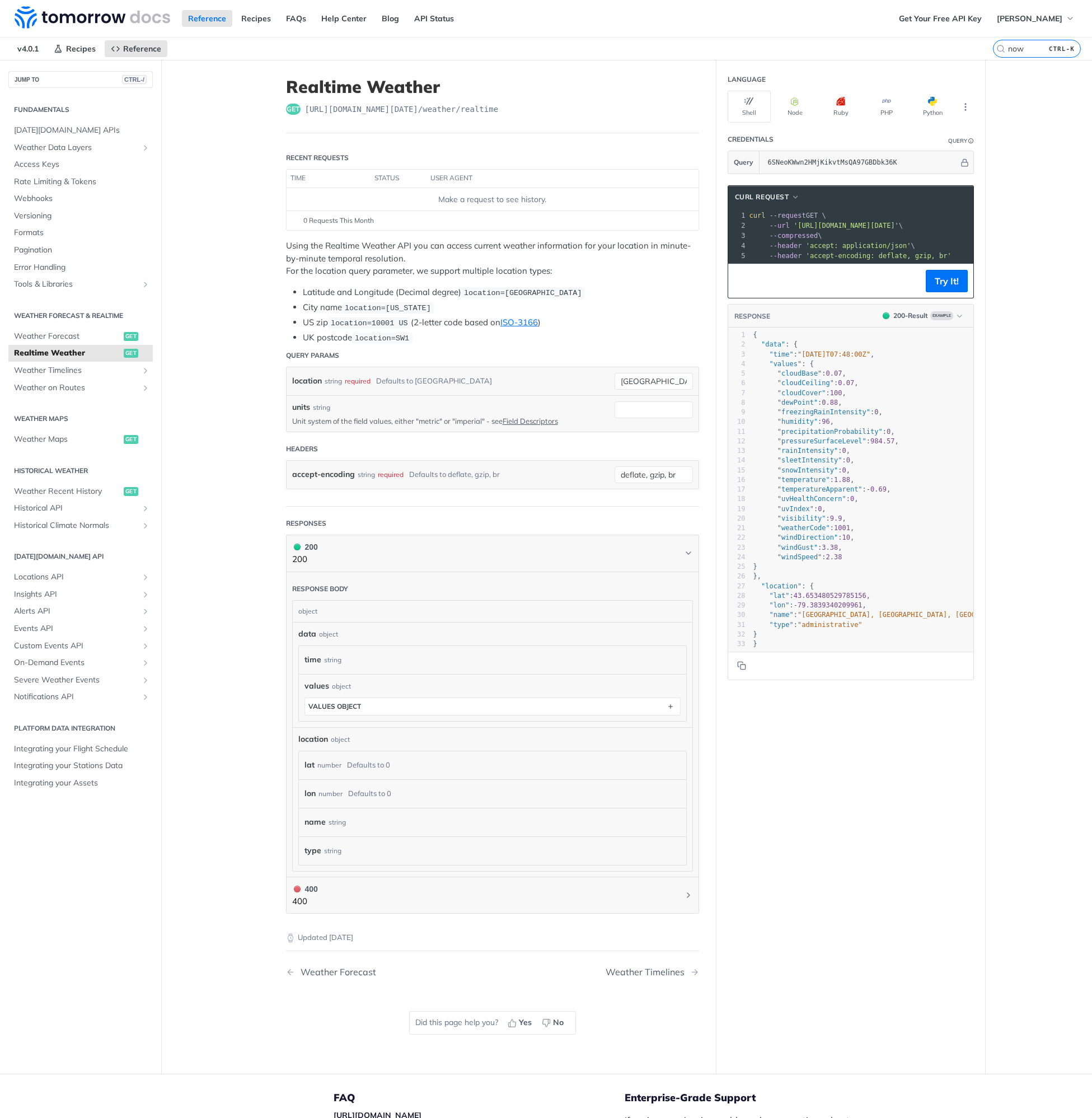
click at [219, 301] on main "JUMP TO CTRL-/ Fundamentals Tomorrow.io APIs Weather Data Layers Core Probabili…" at bounding box center [546, 566] width 1092 height 1014
click at [227, 297] on main "JUMP TO CTRL-/ Fundamentals Tomorrow.io APIs Weather Data Layers Core Probabili…" at bounding box center [546, 566] width 1092 height 1014
